Goal: Information Seeking & Learning: Learn about a topic

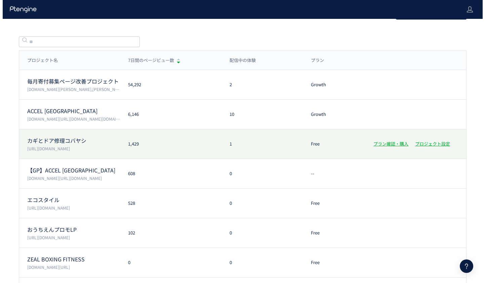
scroll to position [21, 0]
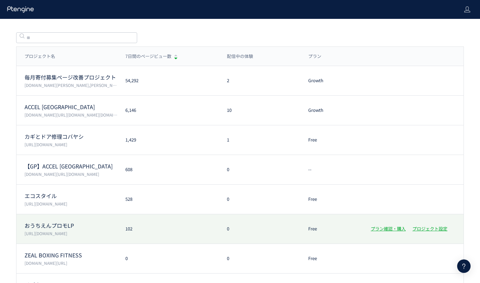
click at [165, 244] on div "おうちえんプロモLP [URL][DOMAIN_NAME] 102 0 Free プラン確認・購入 プロジェクト設定" at bounding box center [239, 259] width 447 height 30
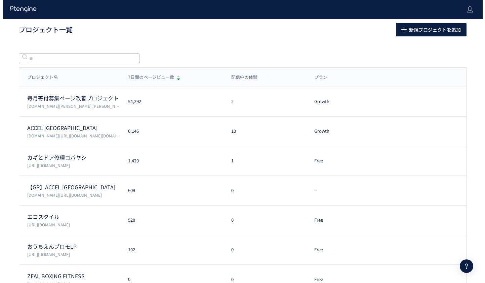
scroll to position [21, 0]
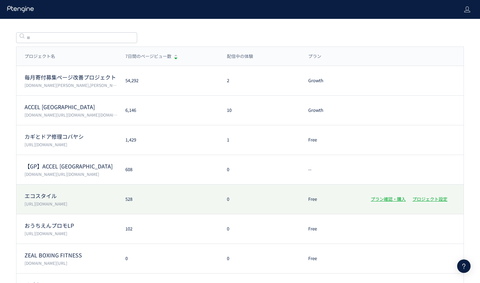
click at [157, 196] on div "528" at bounding box center [168, 199] width 102 height 6
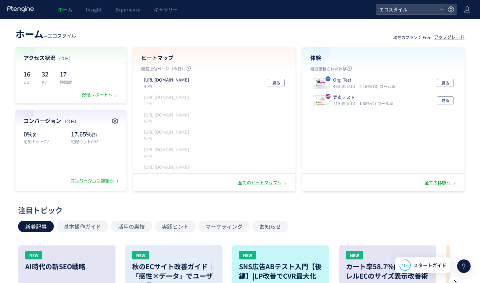
click at [325, 36] on header "ホーム — エコスタイル 現在のプラン： Free アップグレード" at bounding box center [239, 33] width 449 height 15
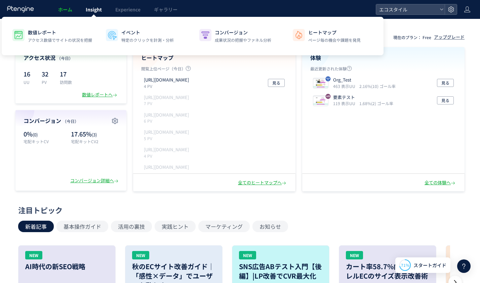
click at [88, 14] on link "Insight" at bounding box center [94, 9] width 30 height 19
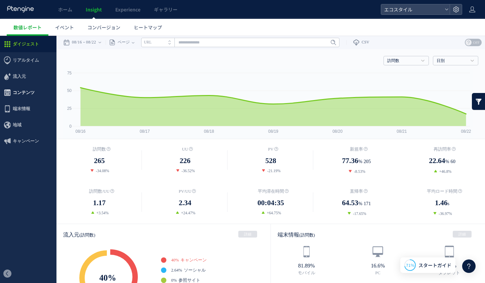
click at [17, 92] on span "コンテンツ" at bounding box center [24, 92] width 22 height 16
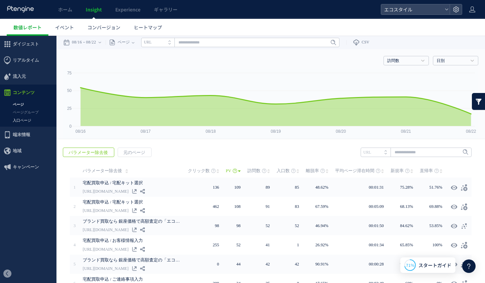
click at [28, 121] on link "入口ページ" at bounding box center [28, 120] width 57 height 8
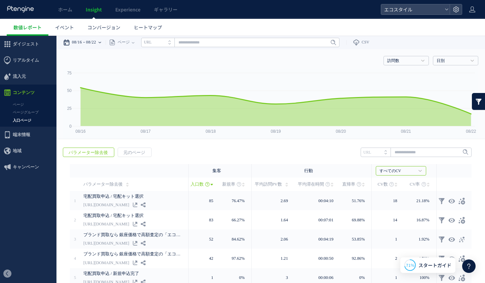
click at [81, 47] on time "08/16" at bounding box center [77, 42] width 10 height 13
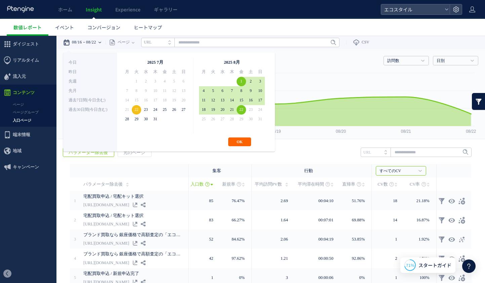
click at [241, 140] on button "OK" at bounding box center [239, 141] width 23 height 9
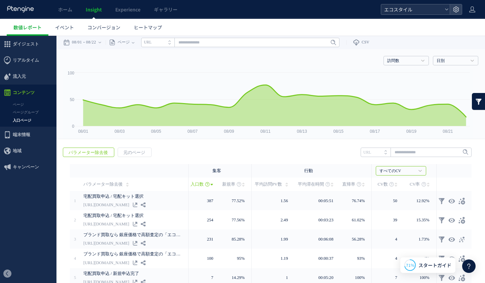
click at [387, 12] on span "エコスタイル" at bounding box center [412, 9] width 60 height 10
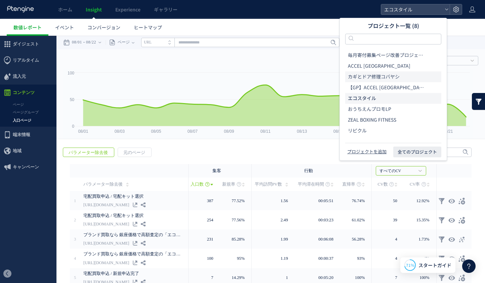
click at [369, 78] on span "カギとドア修理コバヤシ" at bounding box center [374, 76] width 52 height 7
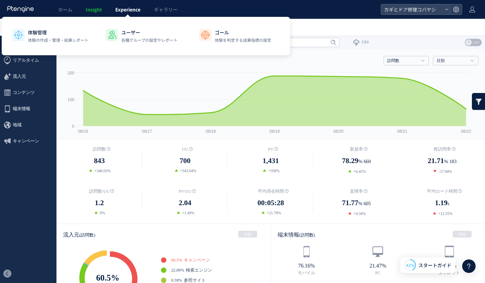
click at [135, 13] on link "Experience" at bounding box center [128, 9] width 39 height 19
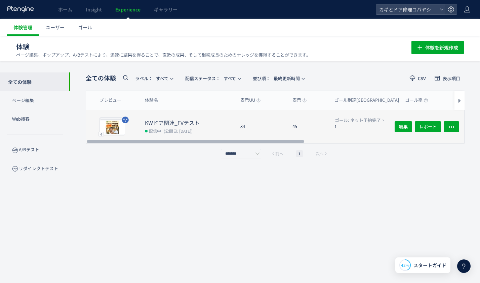
click at [186, 121] on dt "KWドア関連_FVテスト" at bounding box center [190, 123] width 90 height 8
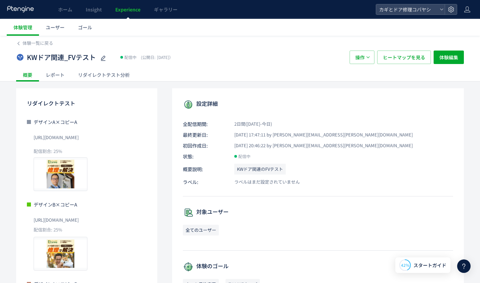
click at [108, 74] on div "リダイレクトテスト分析" at bounding box center [103, 74] width 65 height 13
